Goal: Information Seeking & Learning: Find specific fact

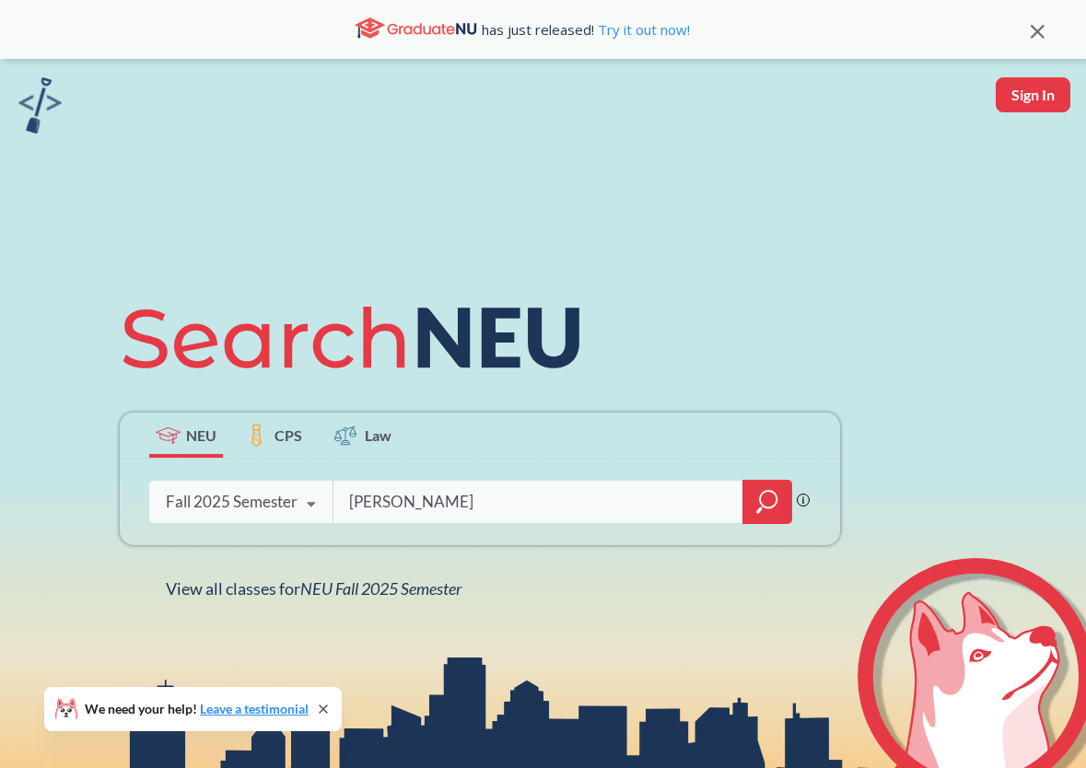
type input "[PERSON_NAME]"
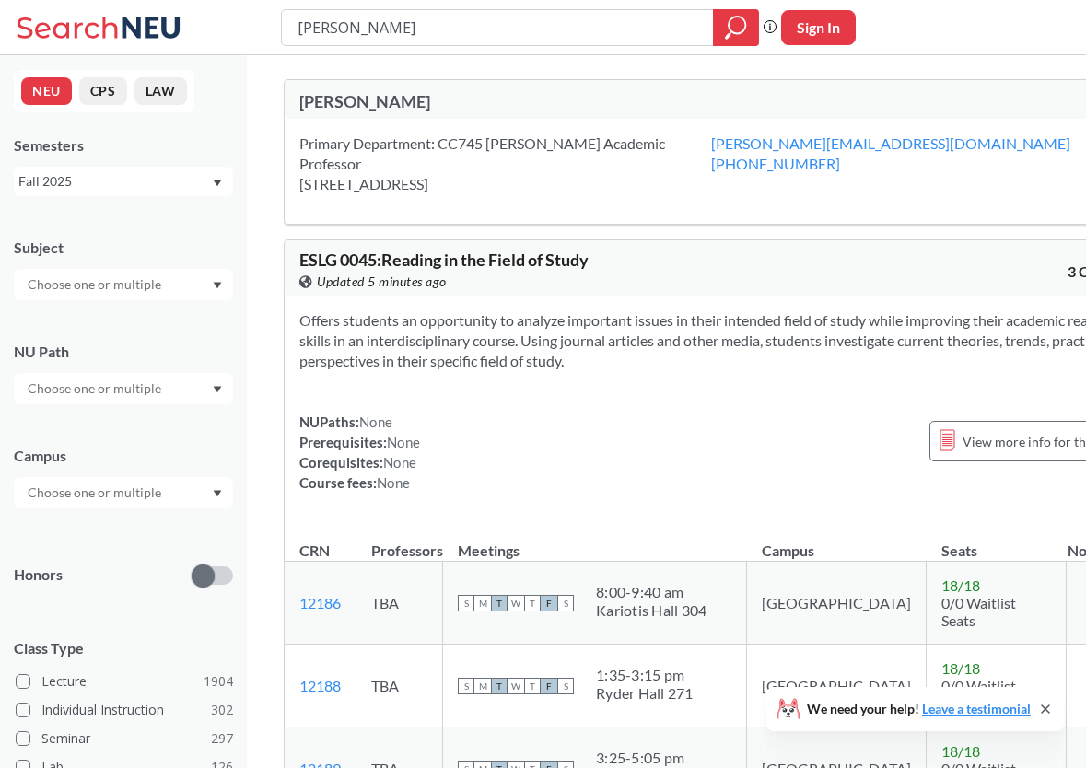
click at [373, 103] on div "[PERSON_NAME]" at bounding box center [509, 101] width 420 height 20
drag, startPoint x: 350, startPoint y: 29, endPoint x: 267, endPoint y: 19, distance: 83.5
click at [267, 19] on div "[PERSON_NAME] Phrase search guarantees the exact search appears in the results.…" at bounding box center [543, 27] width 1086 height 55
type input "CS"
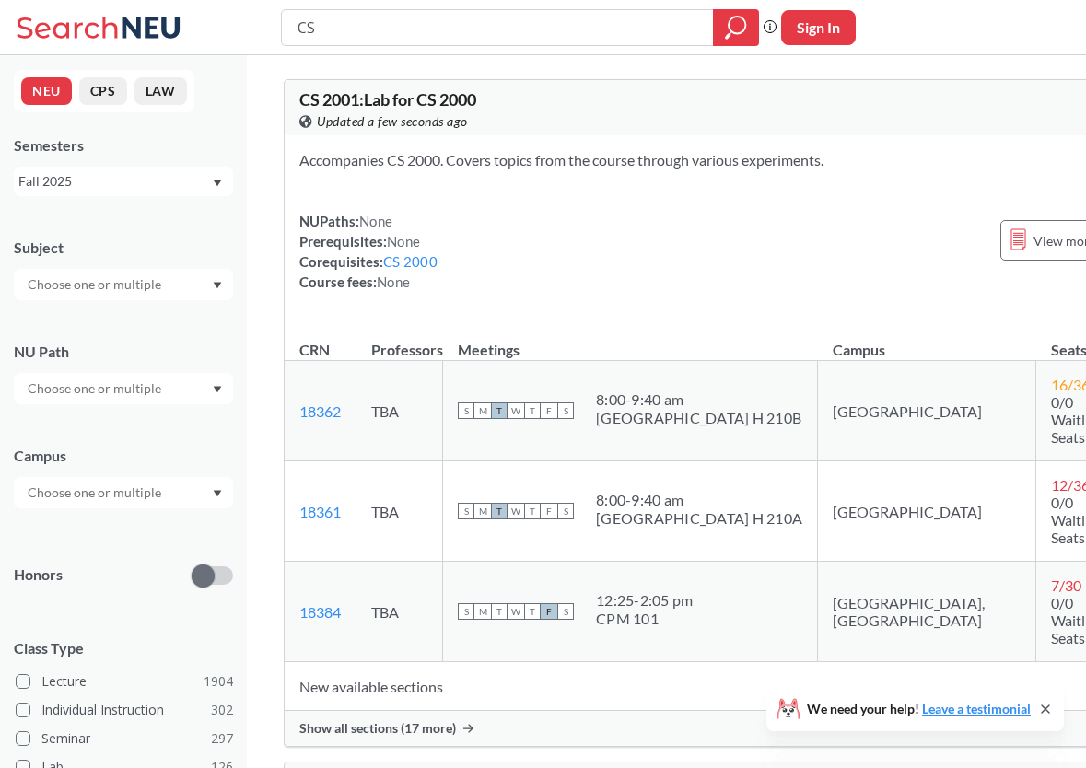
drag, startPoint x: 381, startPoint y: 32, endPoint x: 256, endPoint y: 18, distance: 126.1
click at [266, 20] on div "CS Phrase search guarantees the exact search appears in the results. Ex. If you…" at bounding box center [543, 27] width 1086 height 55
type input "advanced algorithms"
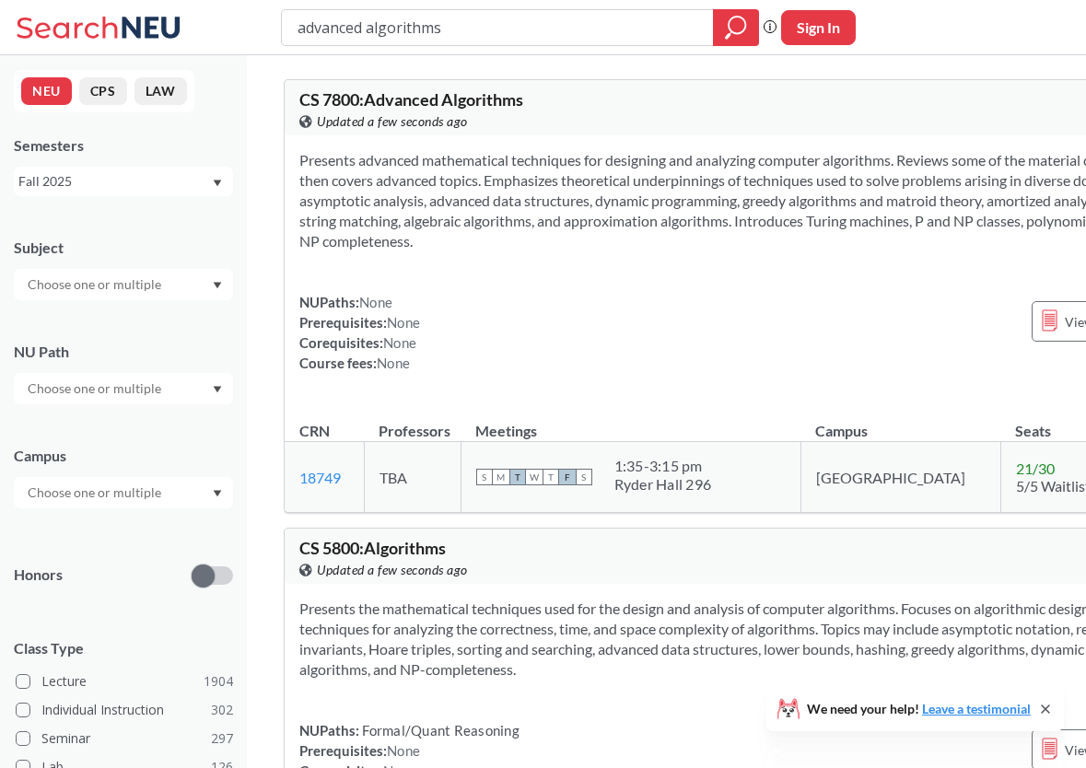
drag, startPoint x: 379, startPoint y: 29, endPoint x: 226, endPoint y: 28, distance: 152.9
click at [228, 28] on div "advanced algorithms Phrase search guarantees the exact search appears in the re…" at bounding box center [543, 27] width 1086 height 55
click at [443, 31] on input "advanced algorithms" at bounding box center [498, 27] width 404 height 31
drag, startPoint x: 450, startPoint y: 29, endPoint x: 202, endPoint y: 44, distance: 249.1
click at [202, 44] on div "advanced algorithms Phrase search guarantees the exact search appears in the re…" at bounding box center [543, 27] width 1086 height 55
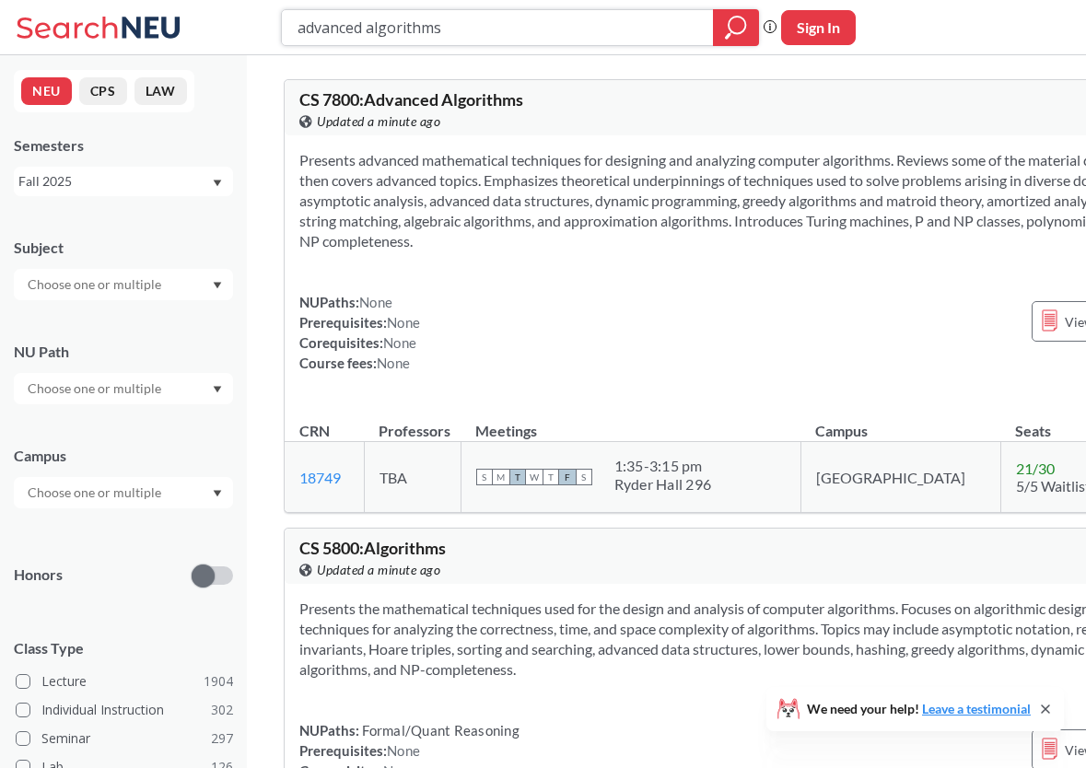
drag, startPoint x: 514, startPoint y: 27, endPoint x: 157, endPoint y: 26, distance: 357.4
click at [157, 26] on div "advanced algorithms Phrase search guarantees the exact search appears in the re…" at bounding box center [543, 27] width 1086 height 55
type input "complexity"
